Goal: Navigation & Orientation: Find specific page/section

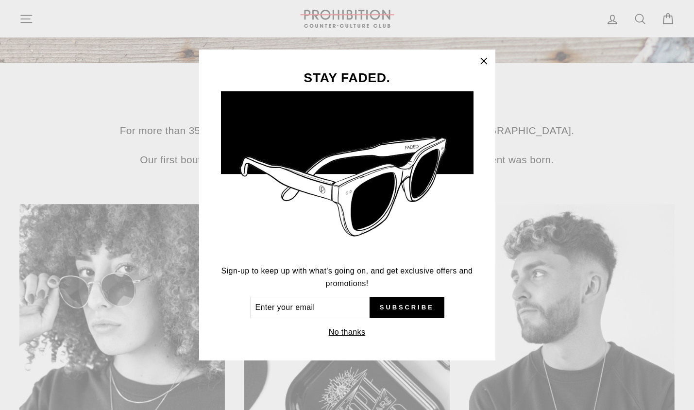
scroll to position [397, 0]
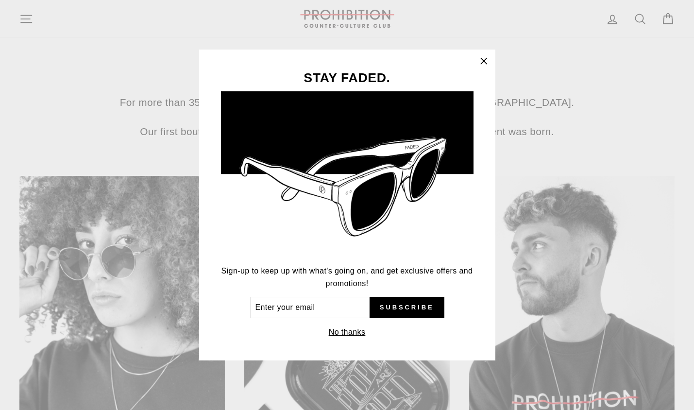
click at [483, 61] on icon "button" at bounding box center [484, 61] width 6 height 6
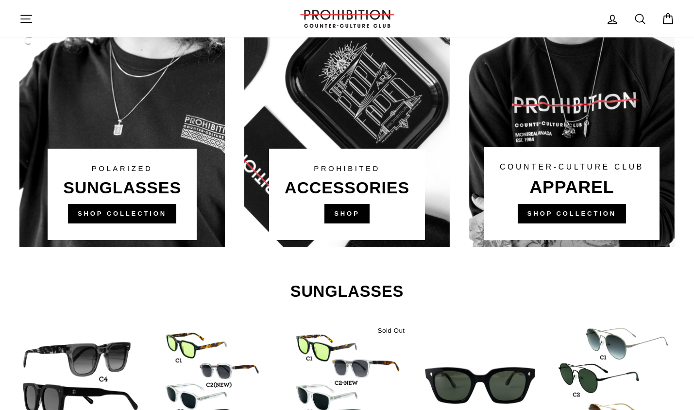
scroll to position [681, 0]
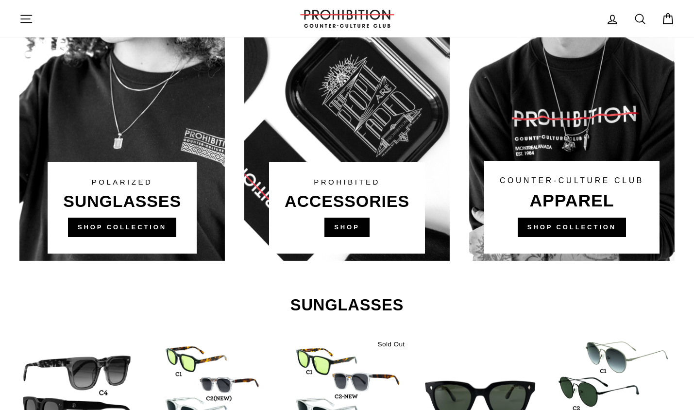
click at [350, 225] on link at bounding box center [346, 76] width 205 height 369
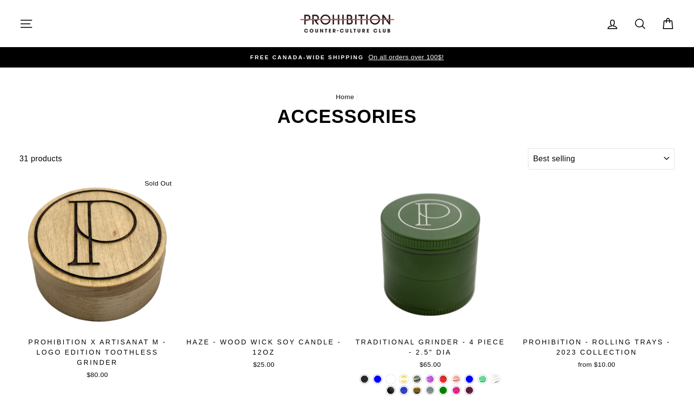
select select "best-selling"
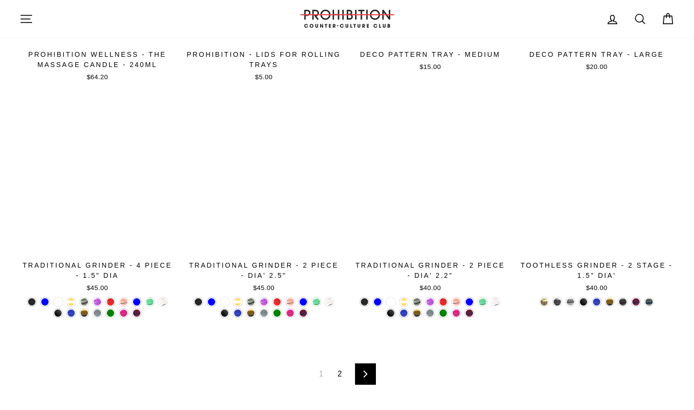
scroll to position [1617, 0]
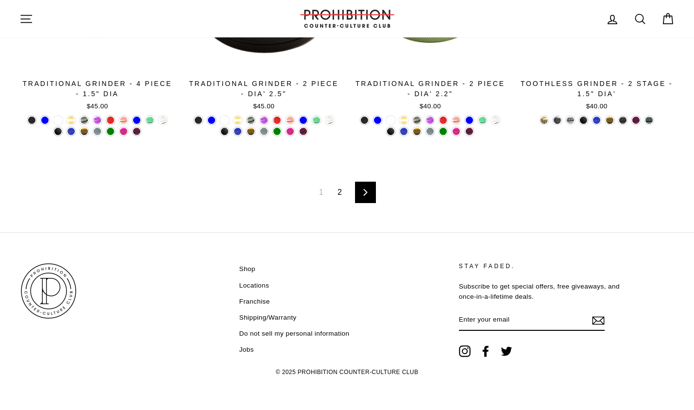
click at [360, 194] on link "Next" at bounding box center [365, 192] width 21 height 21
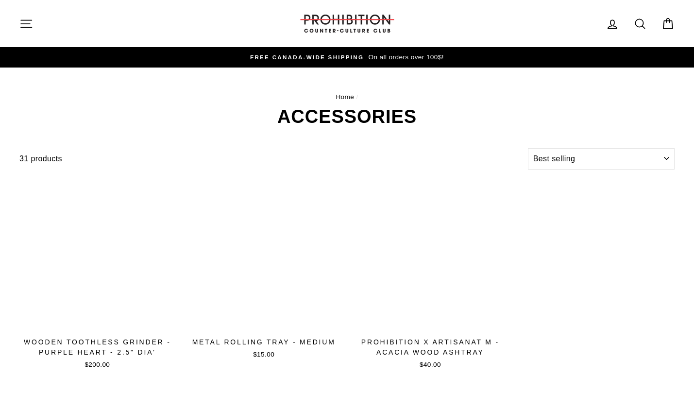
select select "best-selling"
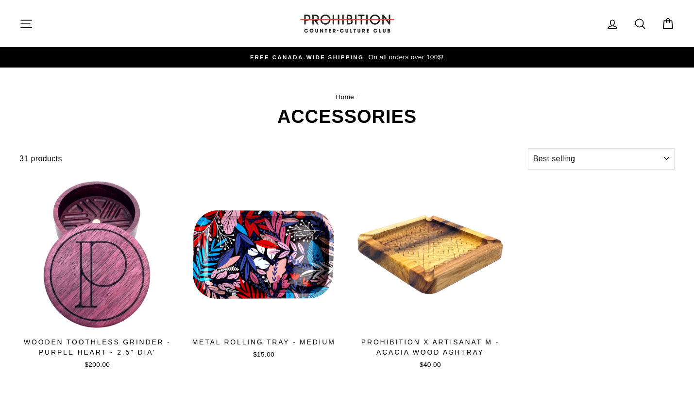
click at [29, 28] on icon "button" at bounding box center [26, 24] width 14 height 14
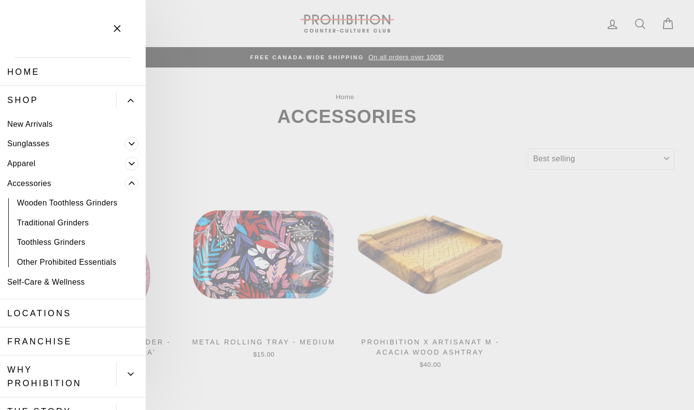
click at [42, 100] on link "Shop" at bounding box center [58, 100] width 116 height 28
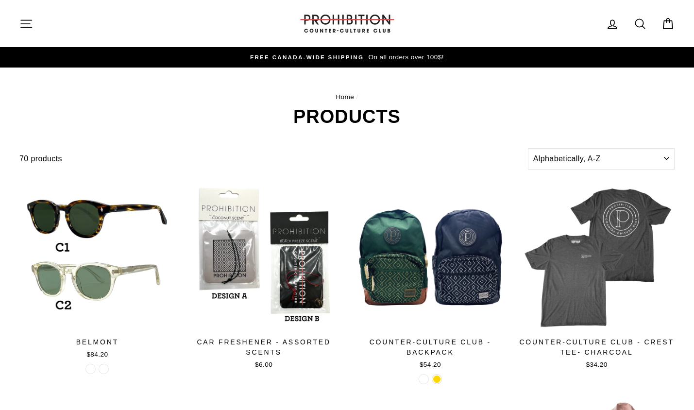
click at [30, 31] on button "Site navigation" at bounding box center [26, 23] width 25 height 21
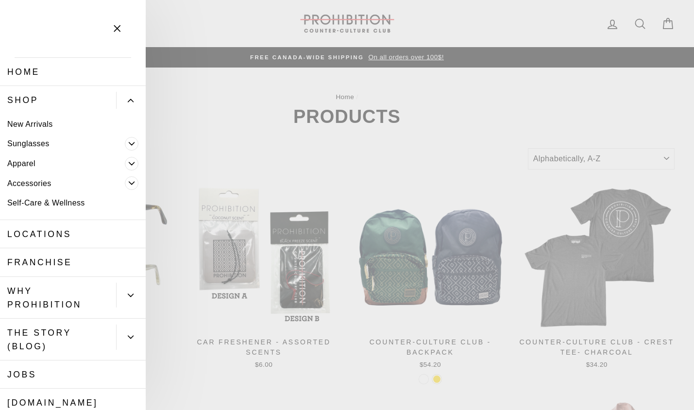
click at [131, 185] on icon "Primary" at bounding box center [132, 183] width 6 height 6
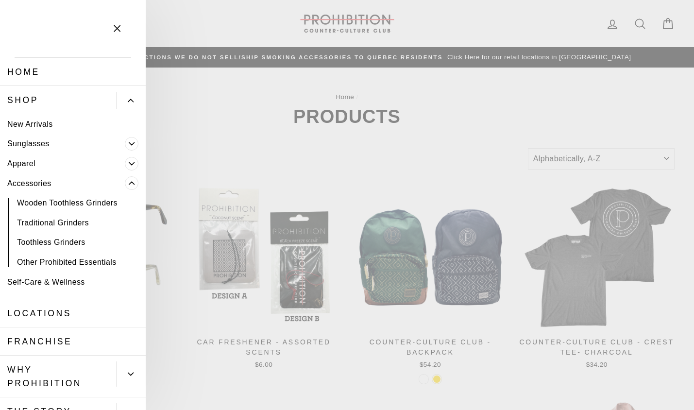
click at [134, 161] on icon "Primary" at bounding box center [132, 164] width 6 height 6
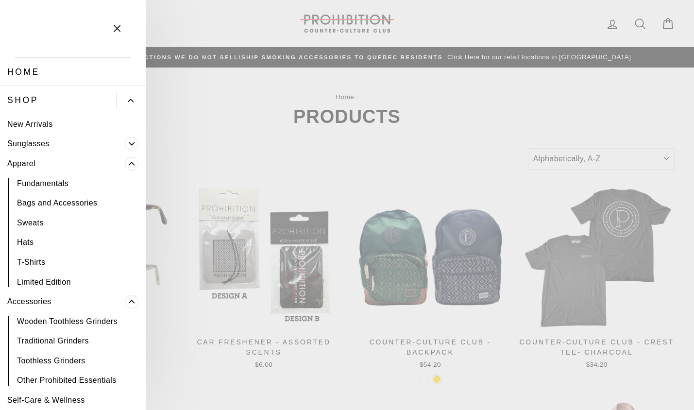
click at [77, 186] on link "Fundamentals" at bounding box center [73, 183] width 146 height 20
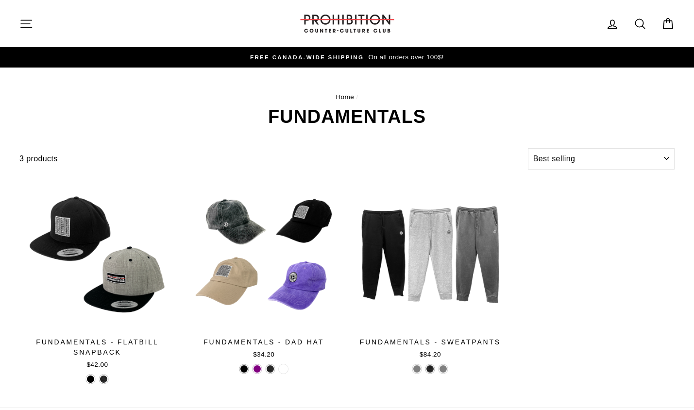
select select "best-selling"
click at [32, 22] on icon "button" at bounding box center [26, 24] width 14 height 14
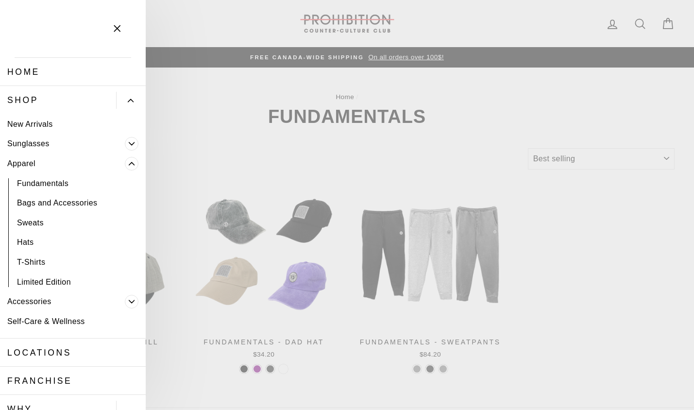
click at [133, 141] on icon "Primary" at bounding box center [132, 144] width 6 height 6
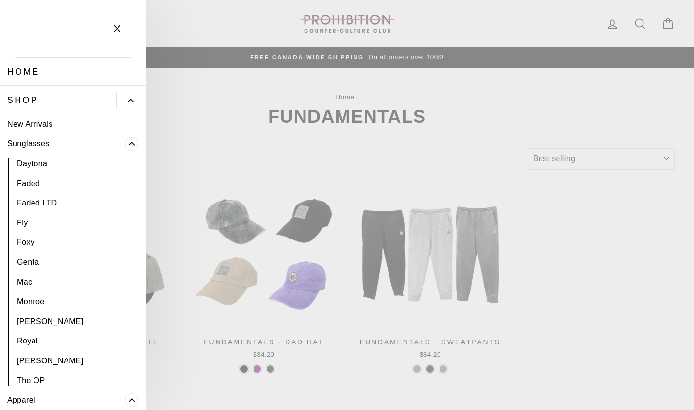
click at [135, 146] on span "Primary" at bounding box center [132, 144] width 14 height 14
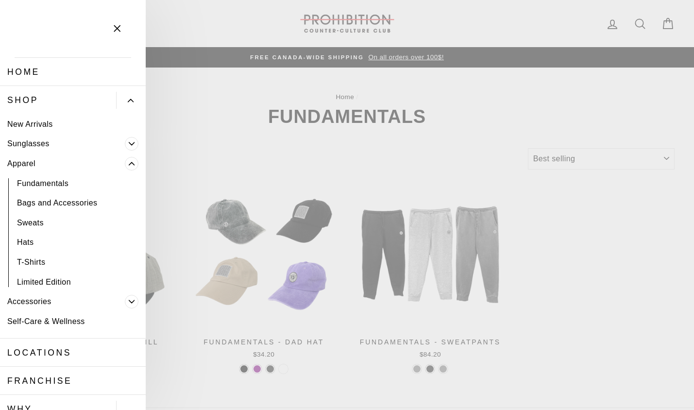
click at [134, 171] on button "Primary" at bounding box center [135, 163] width 21 height 20
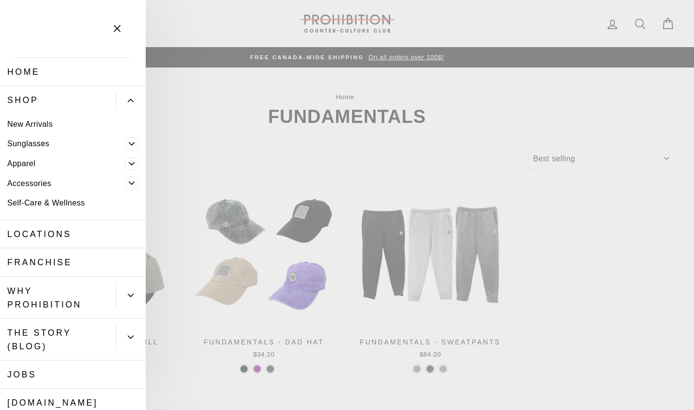
scroll to position [69, 0]
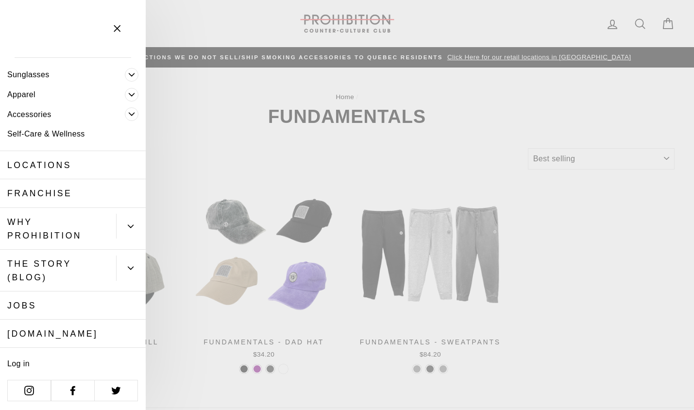
click at [130, 230] on button "Primary" at bounding box center [131, 226] width 30 height 25
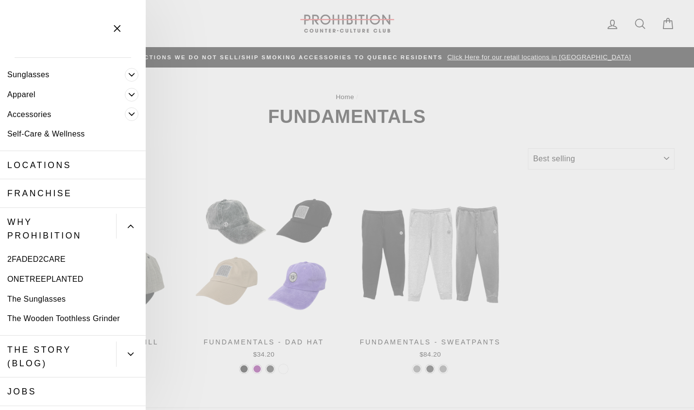
click at [130, 230] on button "Primary" at bounding box center [131, 226] width 30 height 25
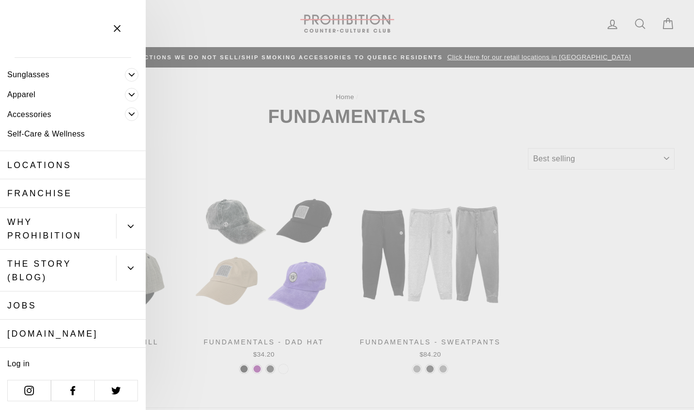
click at [259, 153] on main "Home / Fundamentals Filter 3 products Sort Sort Featured Best selling Alphabeti…" at bounding box center [347, 237] width 694 height 340
